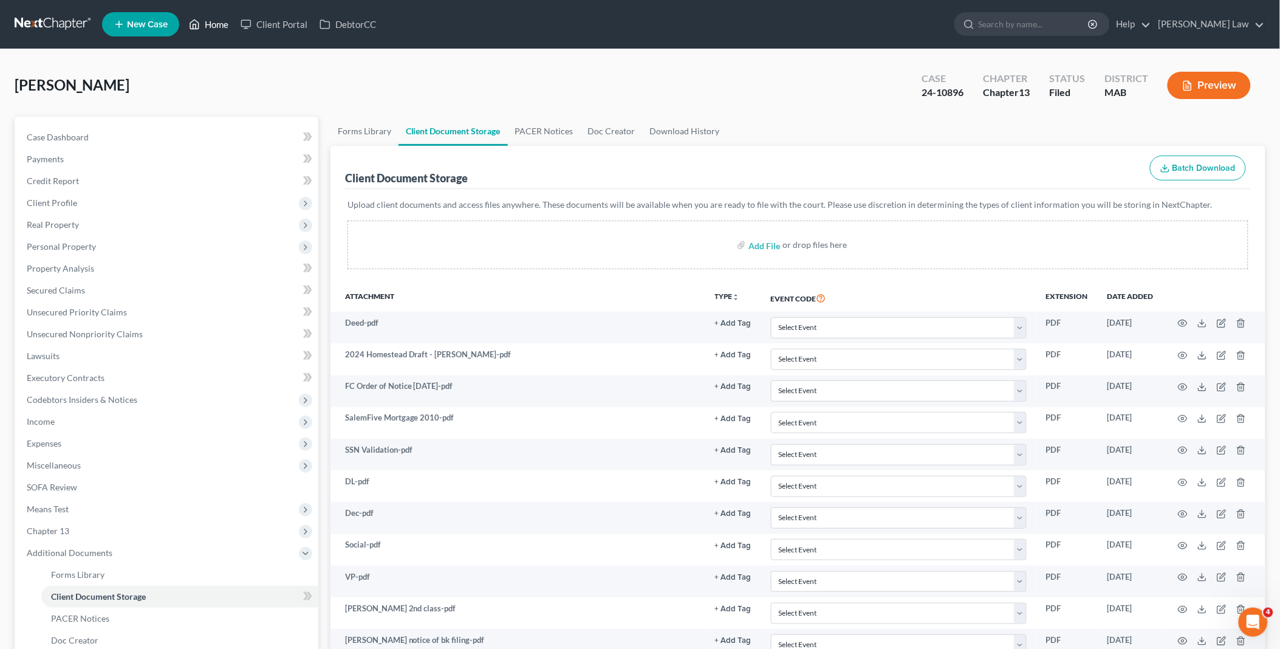
click at [215, 26] on link "Home" at bounding box center [209, 24] width 52 height 22
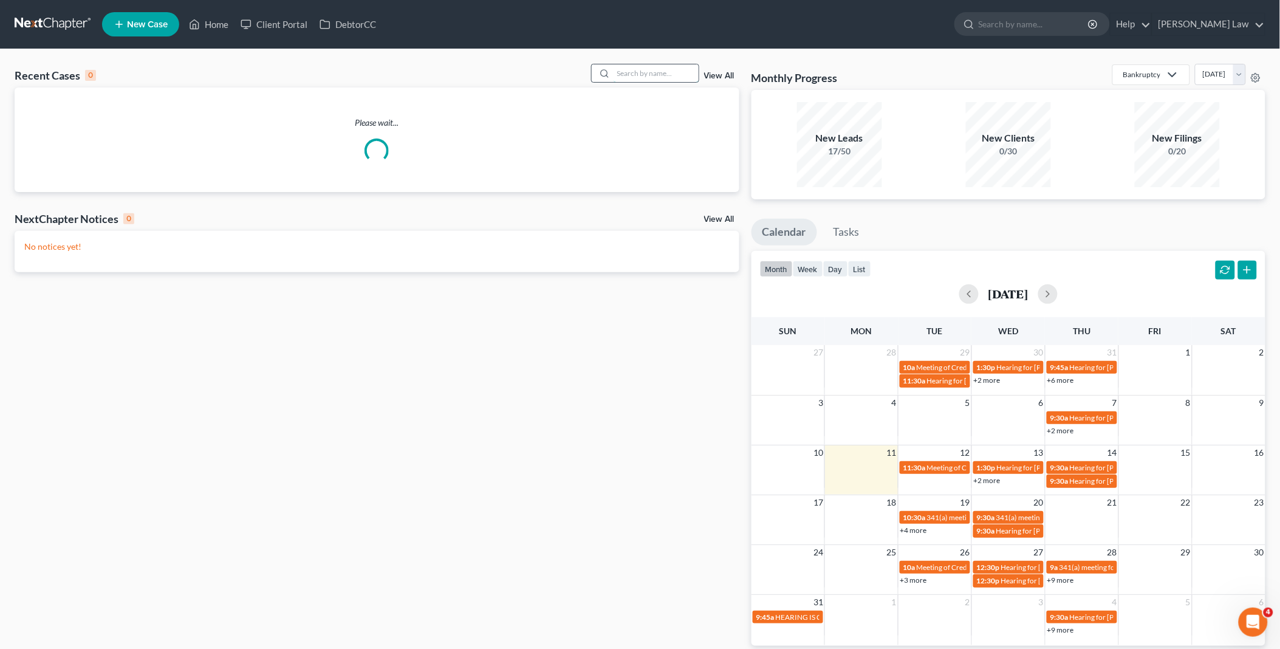
click at [665, 73] on input "search" at bounding box center [656, 73] width 85 height 18
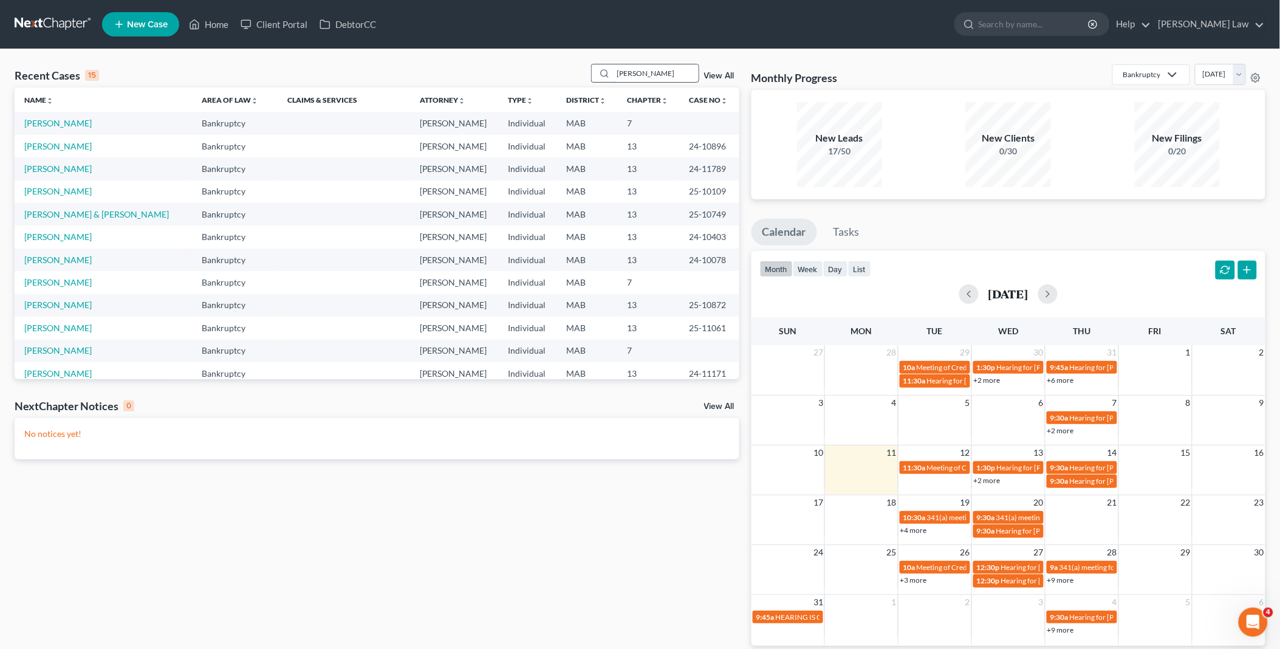
type input "[PERSON_NAME]"
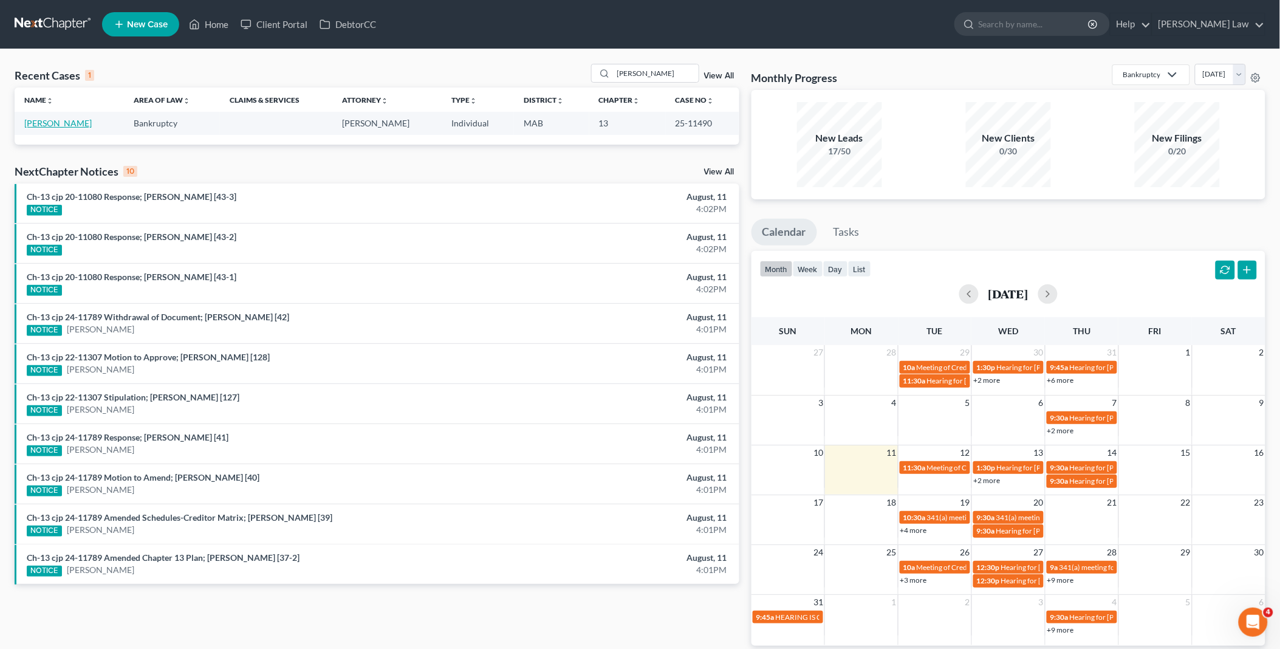
click at [47, 123] on link "[PERSON_NAME]" at bounding box center [57, 123] width 67 height 10
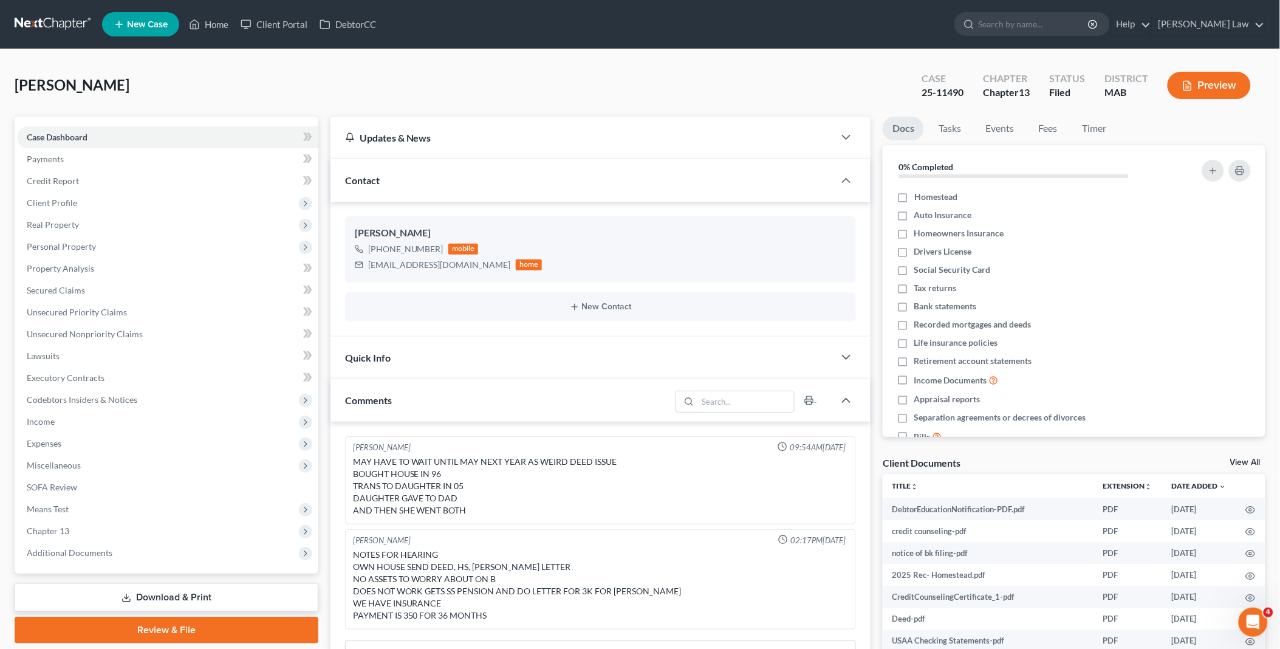
click at [1247, 457] on div "Client Documents View All" at bounding box center [1074, 465] width 383 height 18
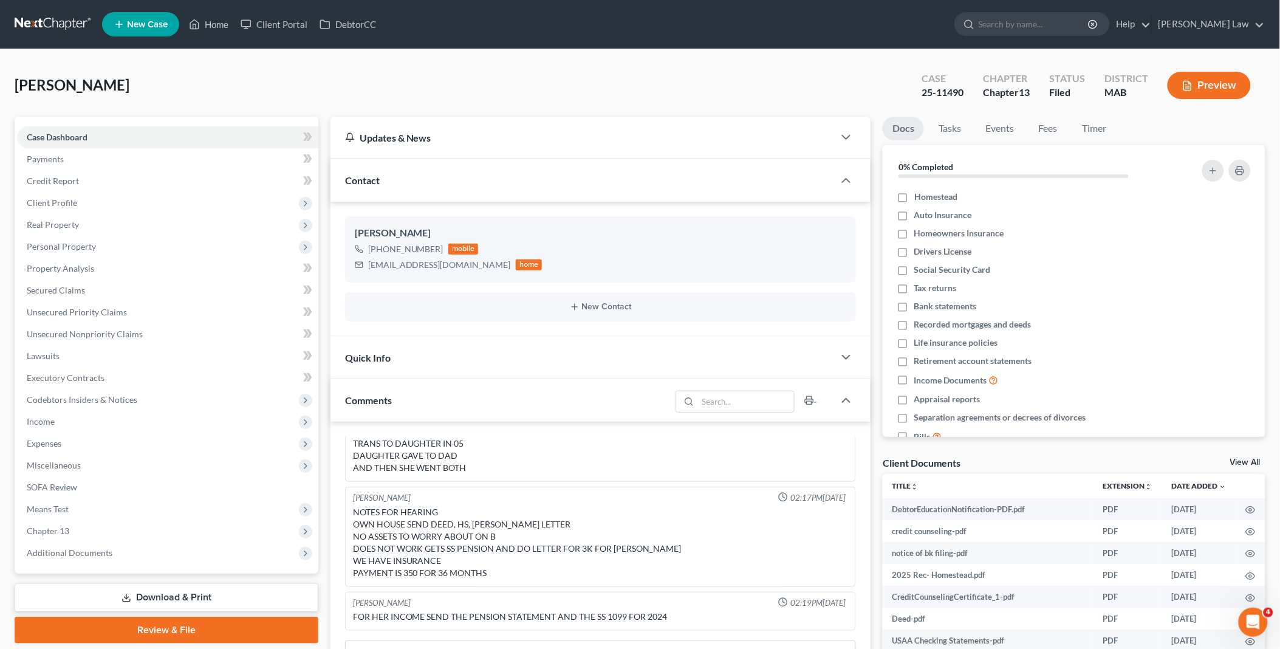
click at [1234, 458] on link "View All" at bounding box center [1245, 462] width 30 height 9
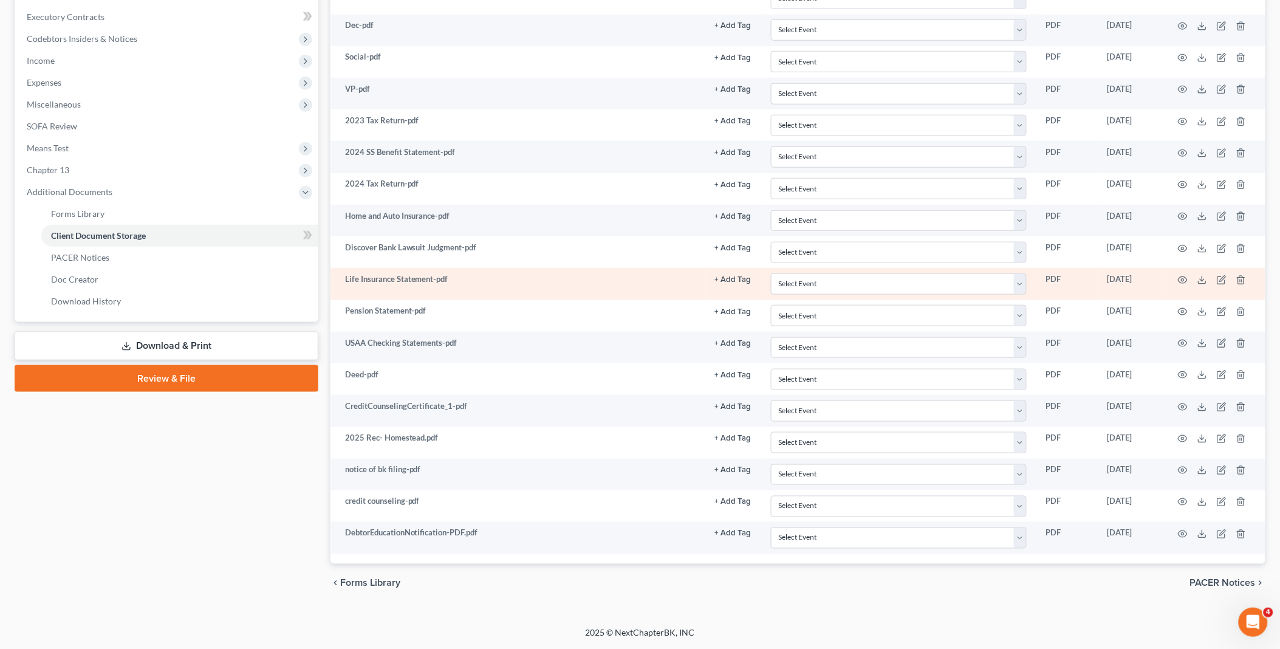
scroll to position [295, 0]
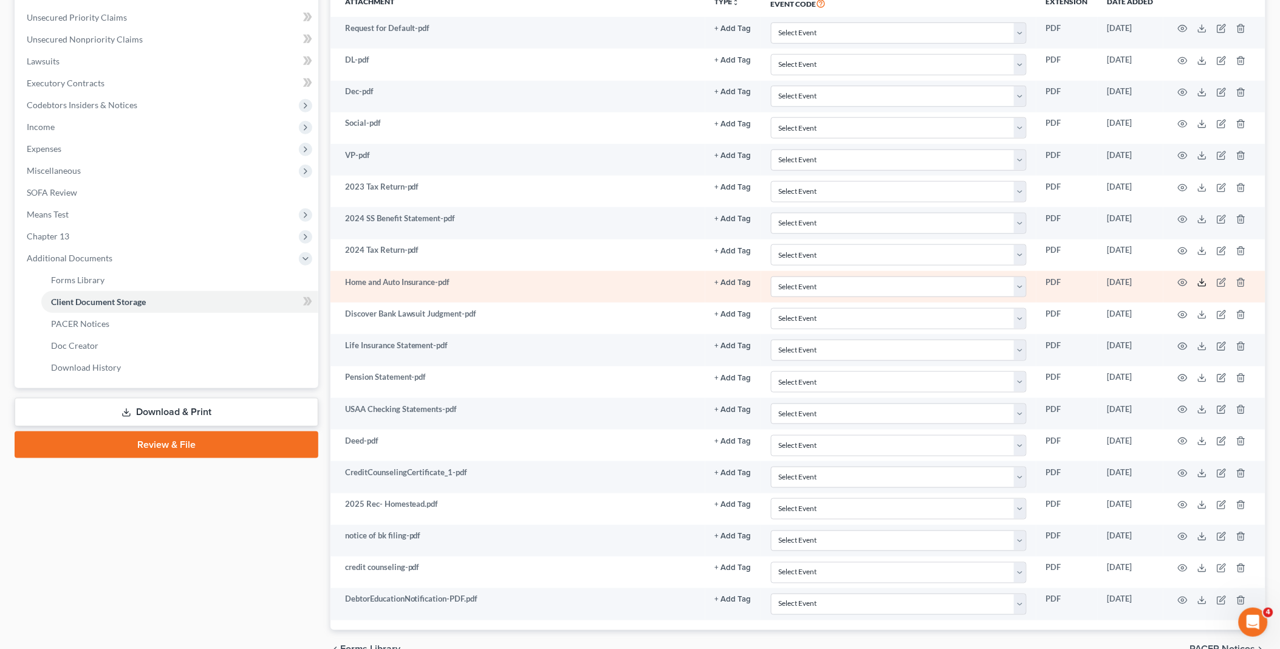
click at [1202, 284] on polyline at bounding box center [1202, 283] width 4 height 2
